Goal: Task Accomplishment & Management: Complete application form

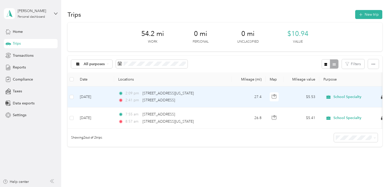
scroll to position [33, 0]
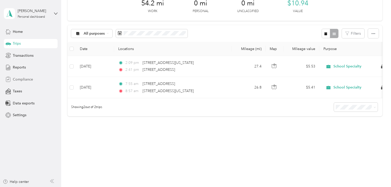
click at [21, 81] on span "Compliance" at bounding box center [23, 79] width 20 height 5
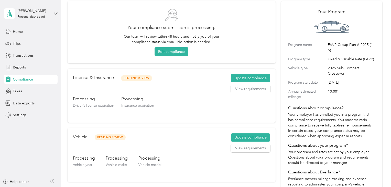
scroll to position [13, 0]
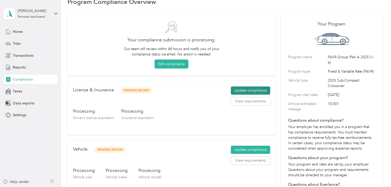
click at [246, 89] on button "Update compliance" at bounding box center [250, 90] width 39 height 8
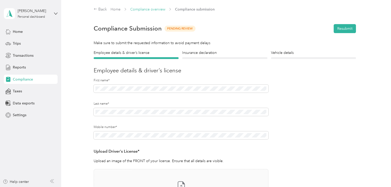
click at [158, 9] on link "Compliance overview" at bounding box center [147, 9] width 35 height 4
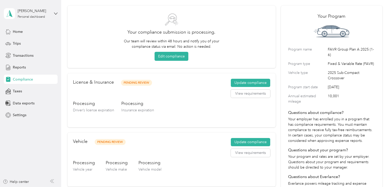
scroll to position [41, 0]
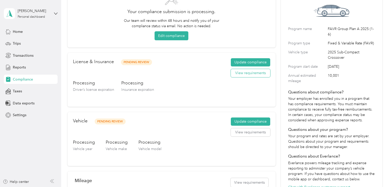
click at [240, 76] on button "View requirements" at bounding box center [250, 73] width 39 height 8
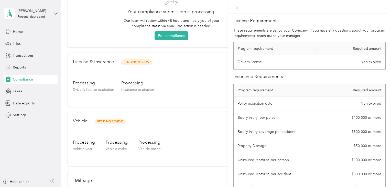
drag, startPoint x: 194, startPoint y: 78, endPoint x: 204, endPoint y: 76, distance: 11.0
click at [194, 78] on div "License Requirements These requirements are set by your Company. If you have an…" at bounding box center [195, 93] width 391 height 187
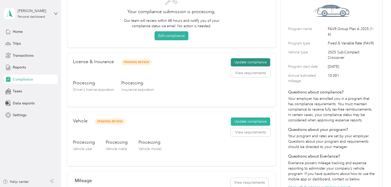
click at [233, 63] on button "Update compliance" at bounding box center [250, 62] width 39 height 8
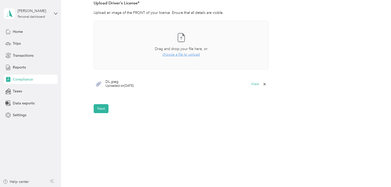
scroll to position [148, 0]
click at [102, 111] on button "Next" at bounding box center [101, 107] width 15 height 9
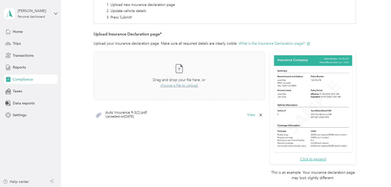
scroll to position [74, 0]
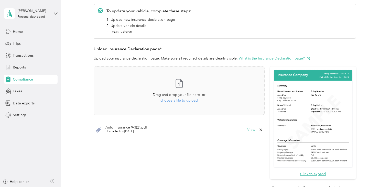
click at [250, 129] on button "View" at bounding box center [251, 130] width 8 height 4
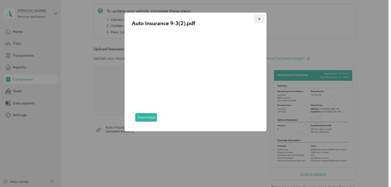
click at [259, 18] on icon "button" at bounding box center [260, 19] width 4 height 4
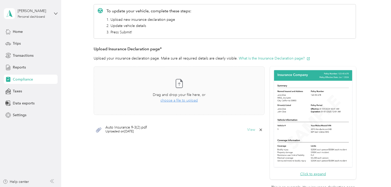
click at [252, 129] on button "View" at bounding box center [251, 130] width 8 height 4
